Goal: Task Accomplishment & Management: Complete application form

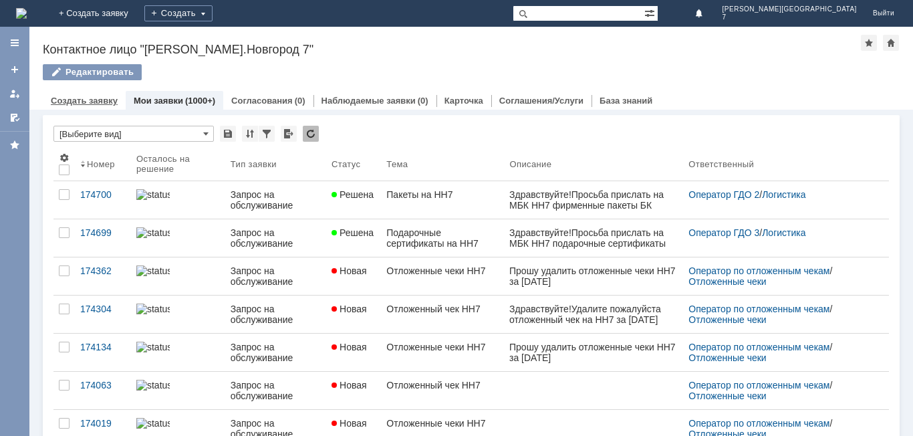
click at [74, 103] on link "Создать заявку" at bounding box center [84, 101] width 67 height 10
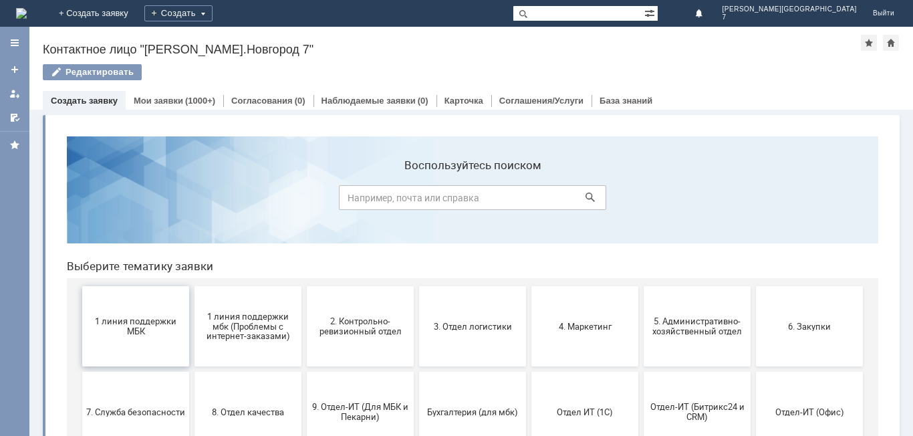
click at [118, 332] on span "1 линия поддержки МБК" at bounding box center [135, 326] width 99 height 20
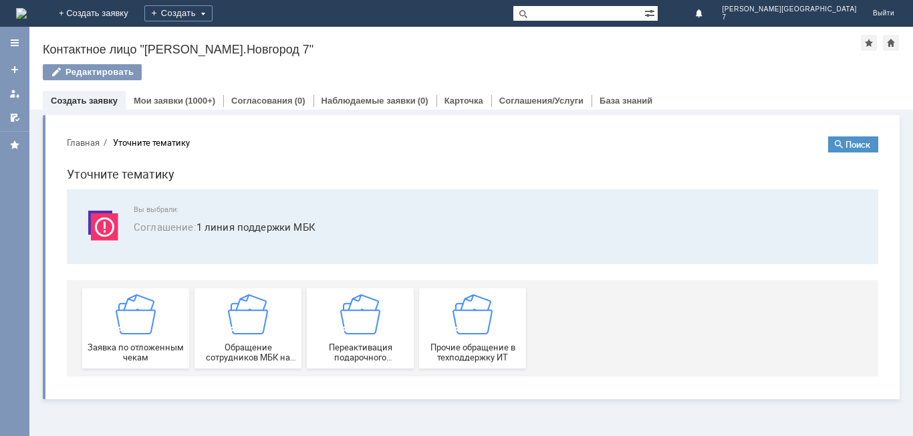
click at [118, 332] on img at bounding box center [136, 314] width 40 height 40
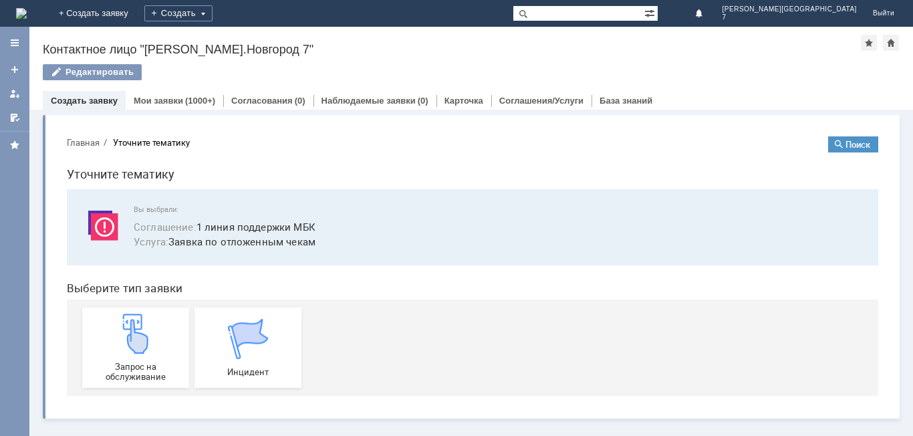
click at [118, 332] on img at bounding box center [136, 333] width 40 height 40
click at [65, 100] on link "Создать заявку" at bounding box center [84, 101] width 67 height 10
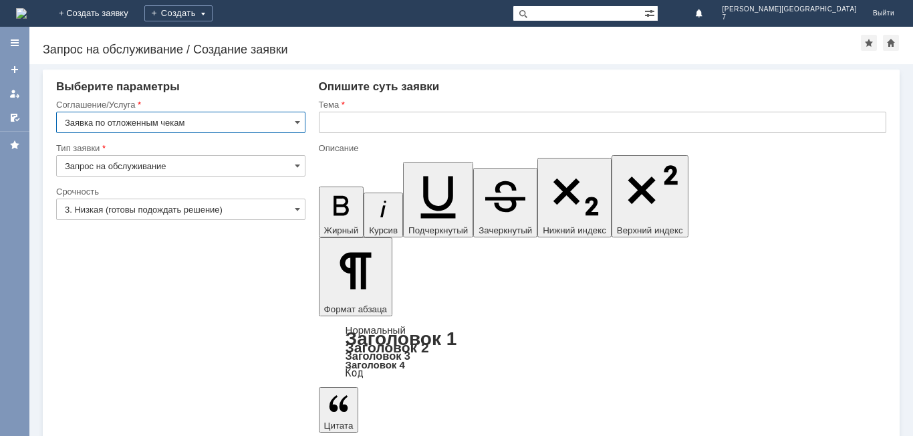
click at [330, 123] on input "text" at bounding box center [602, 122] width 567 height 21
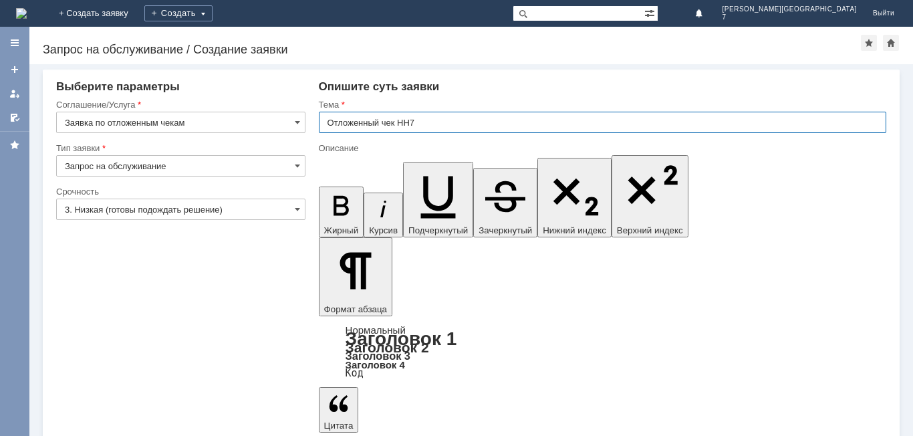
type input "Отложенный чек НН7"
